Goal: Find specific page/section: Find specific page/section

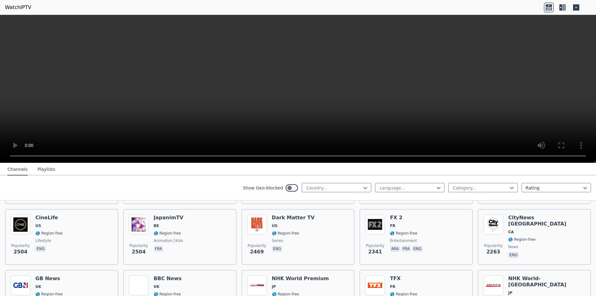
scroll to position [404, 0]
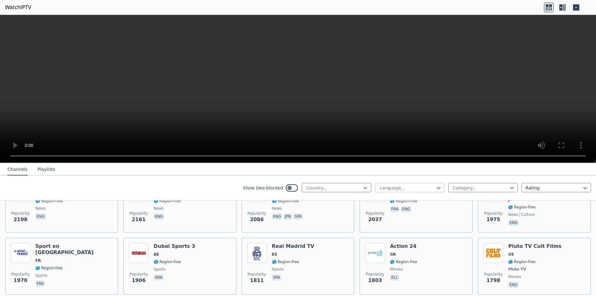
click at [392, 189] on div at bounding box center [407, 188] width 57 height 6
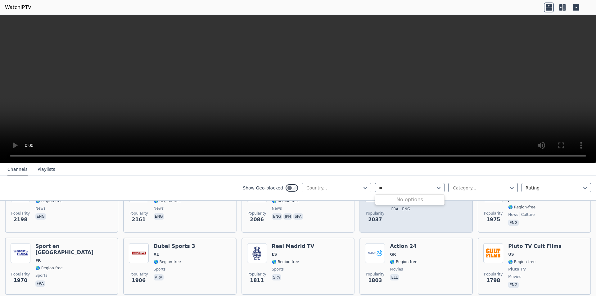
type input "*"
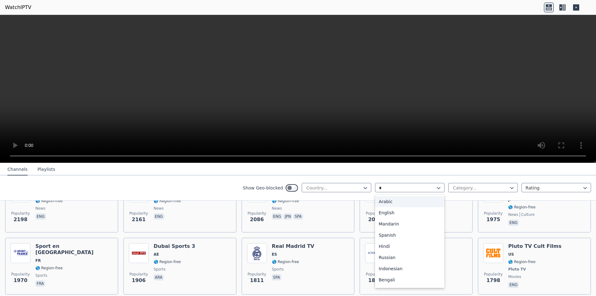
scroll to position [43, 0]
click at [393, 205] on div "Hindi" at bounding box center [410, 202] width 70 height 11
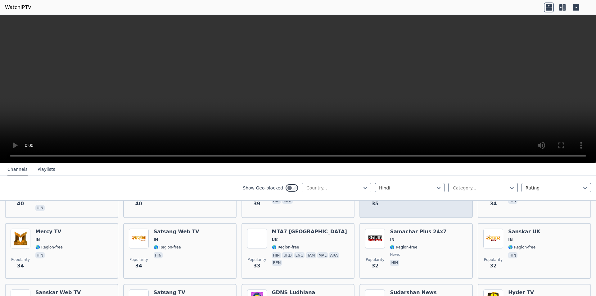
scroll to position [298, 0]
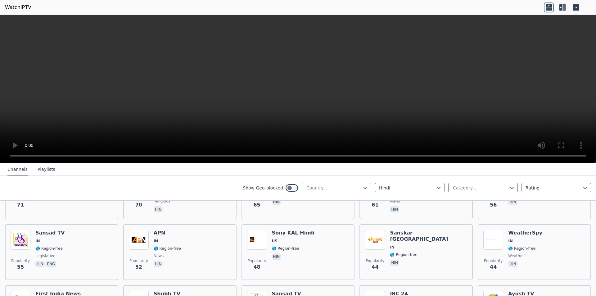
click at [352, 191] on div "Country..." at bounding box center [337, 187] width 70 height 9
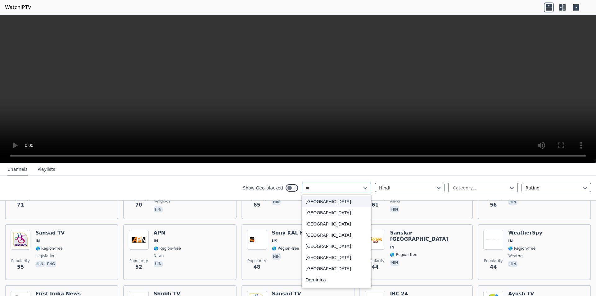
type input "***"
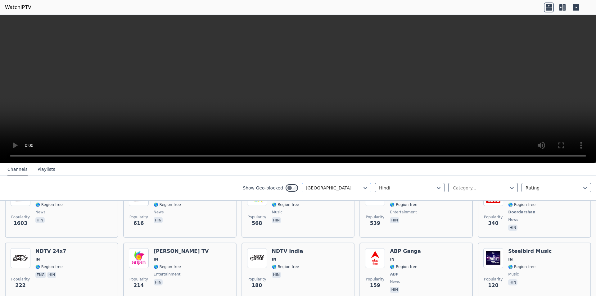
scroll to position [62, 0]
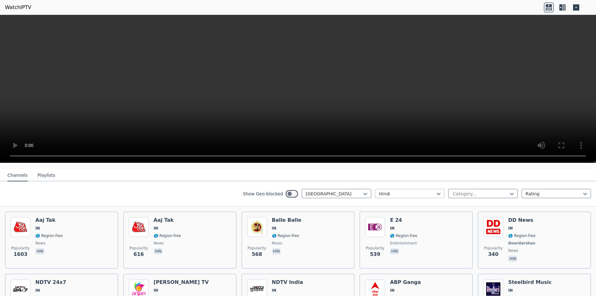
click at [383, 191] on div at bounding box center [407, 194] width 57 height 6
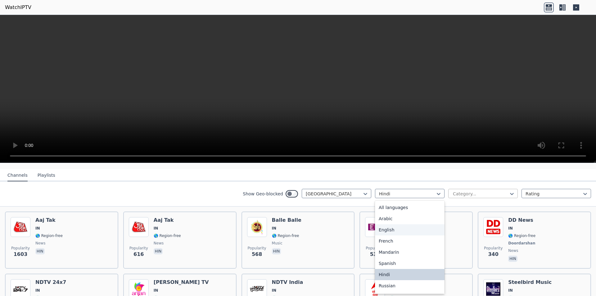
click at [483, 191] on div at bounding box center [481, 194] width 57 height 6
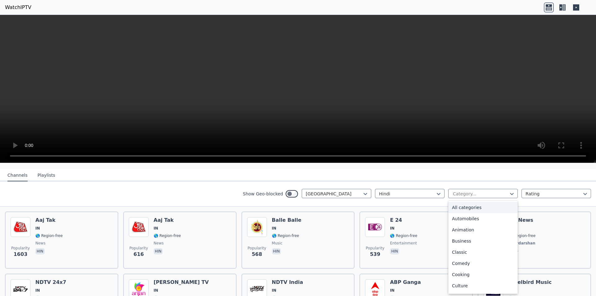
click at [473, 202] on div "All categories" at bounding box center [484, 207] width 70 height 11
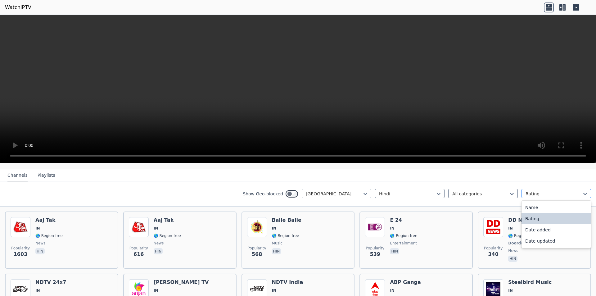
click at [534, 191] on div at bounding box center [554, 194] width 57 height 6
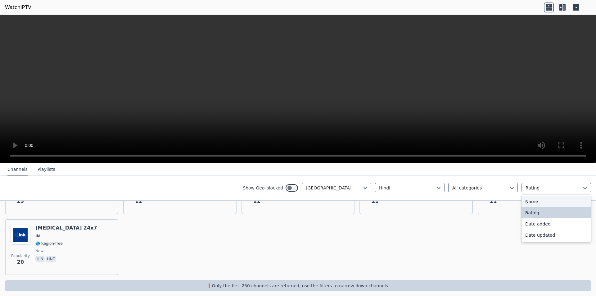
scroll to position [484, 0]
